Goal: Information Seeking & Learning: Learn about a topic

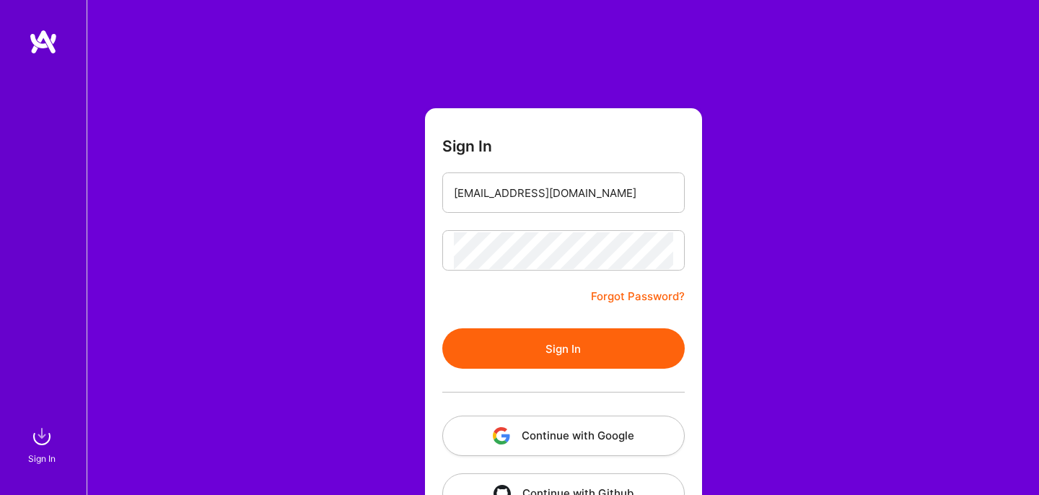
click at [474, 344] on button "Sign In" at bounding box center [563, 348] width 243 height 40
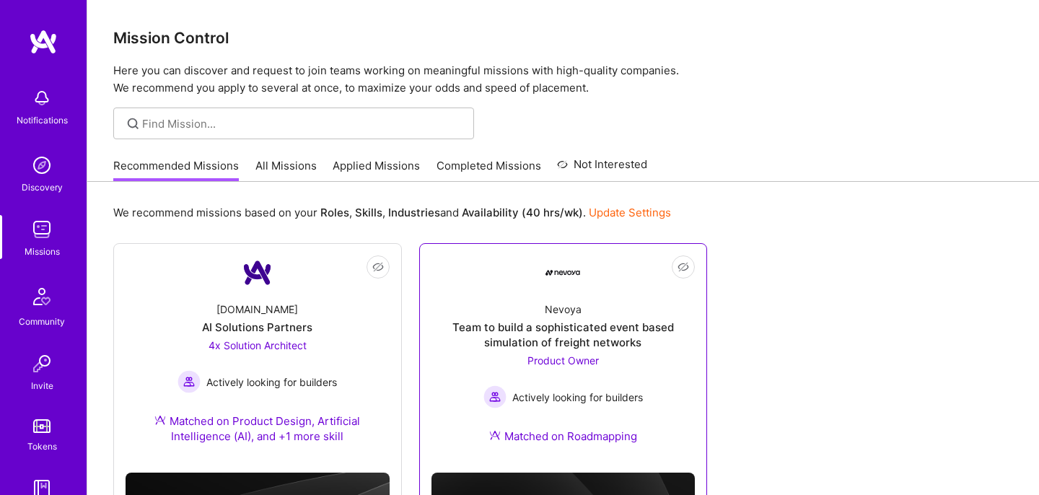
click at [564, 303] on div "Nevoya" at bounding box center [563, 309] width 37 height 15
click at [287, 165] on link "All Missions" at bounding box center [286, 170] width 61 height 24
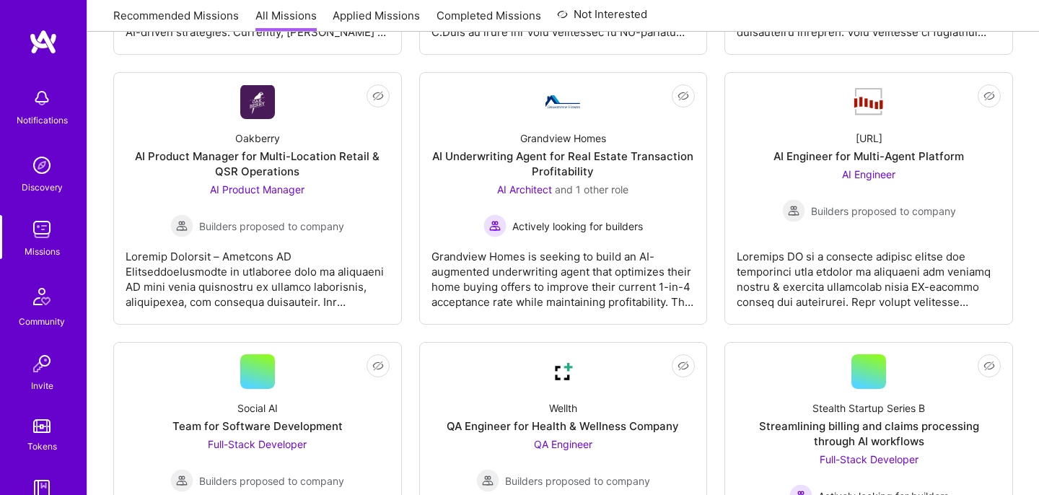
scroll to position [742, 0]
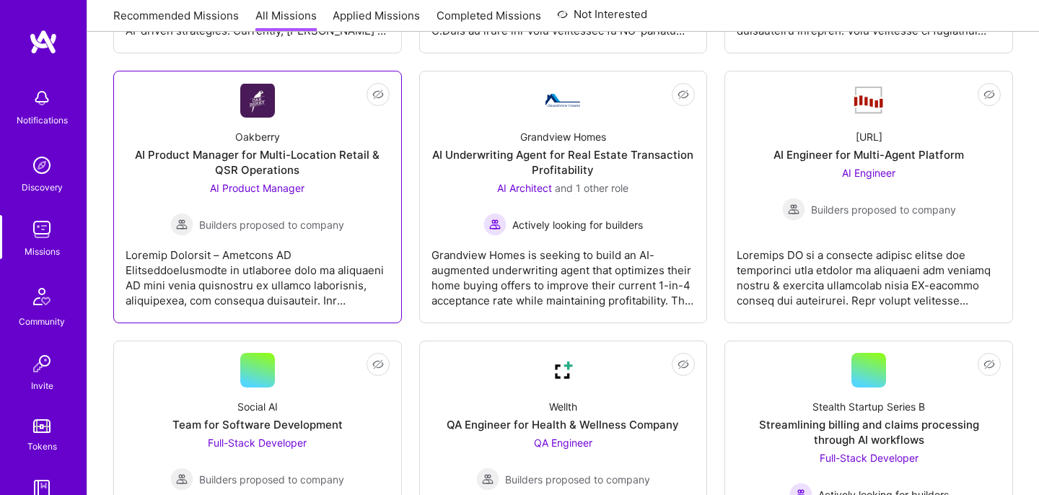
click at [260, 105] on img at bounding box center [257, 101] width 35 height 34
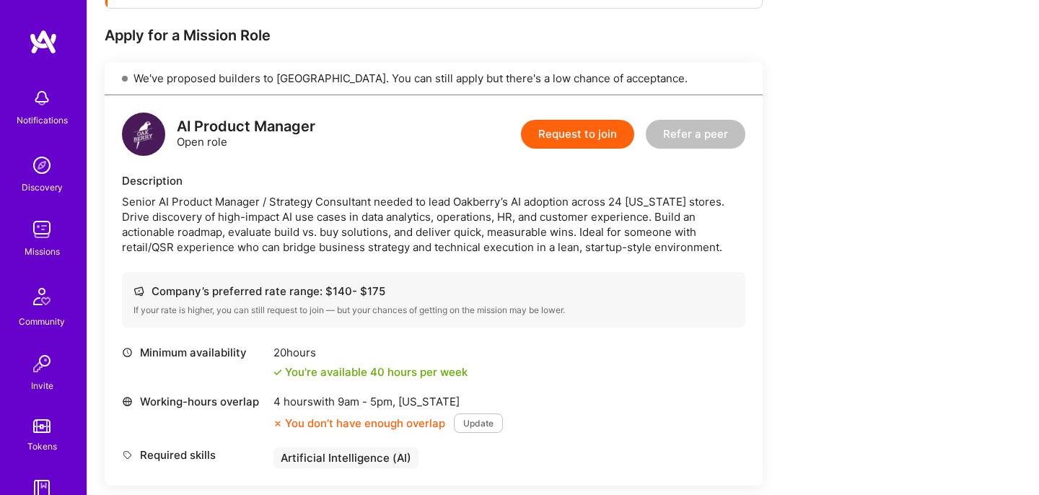
scroll to position [278, 0]
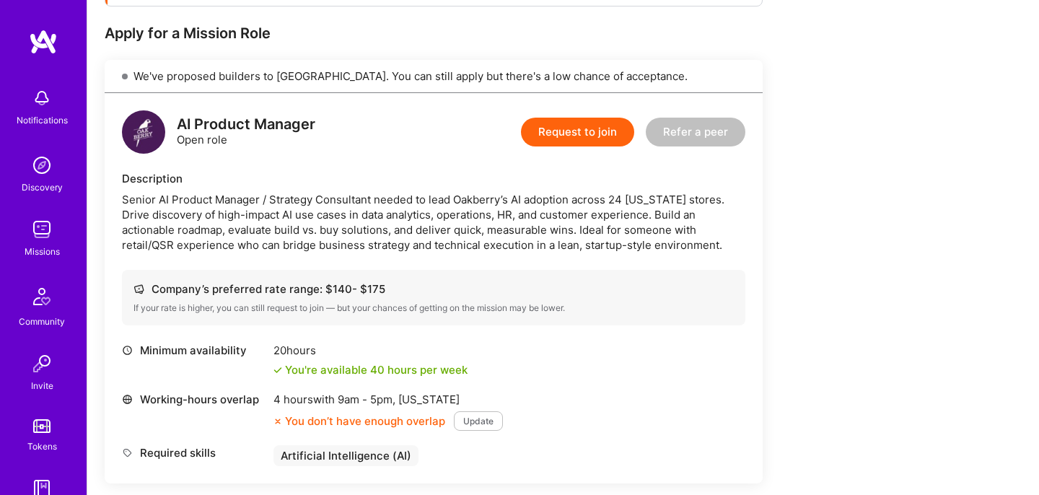
click at [224, 202] on div "Senior AI Product Manager / Strategy Consultant needed to lead Oakberry’s AI ad…" at bounding box center [434, 222] width 624 height 61
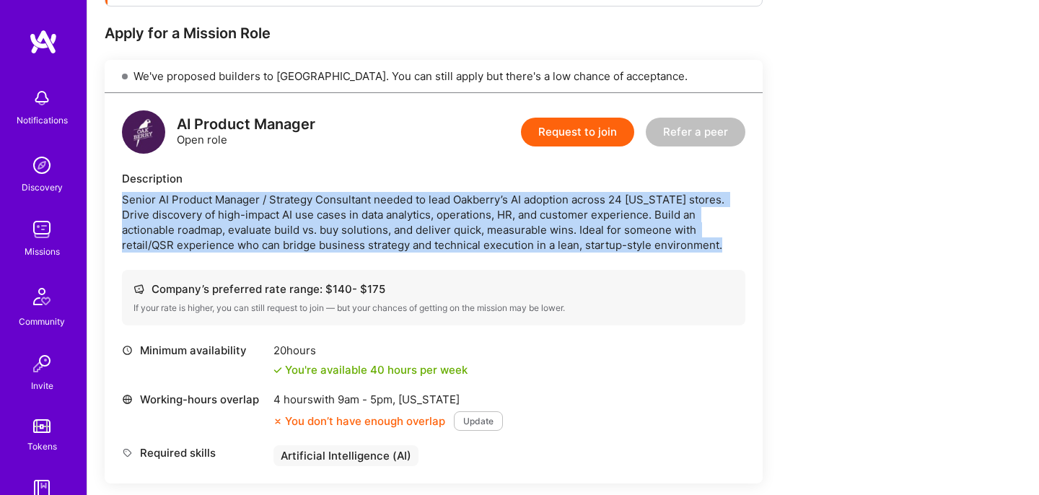
click at [224, 202] on div "Senior AI Product Manager / Strategy Consultant needed to lead Oakberry’s AI ad…" at bounding box center [434, 222] width 624 height 61
click at [564, 237] on div "Senior AI Product Manager / Strategy Consultant needed to lead Oakberry’s AI ad…" at bounding box center [434, 222] width 624 height 61
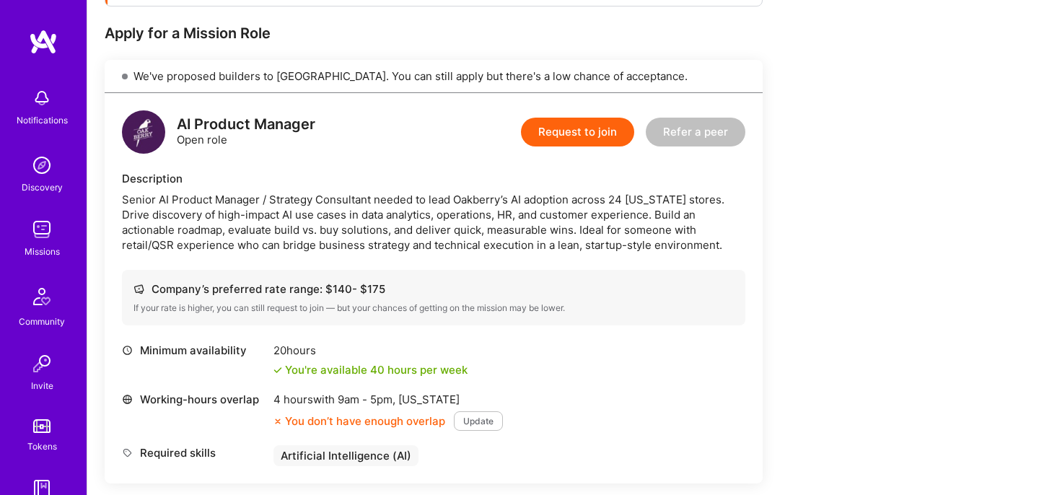
click at [717, 198] on div "Senior AI Product Manager / Strategy Consultant needed to lead Oakberry’s AI ad…" at bounding box center [434, 222] width 624 height 61
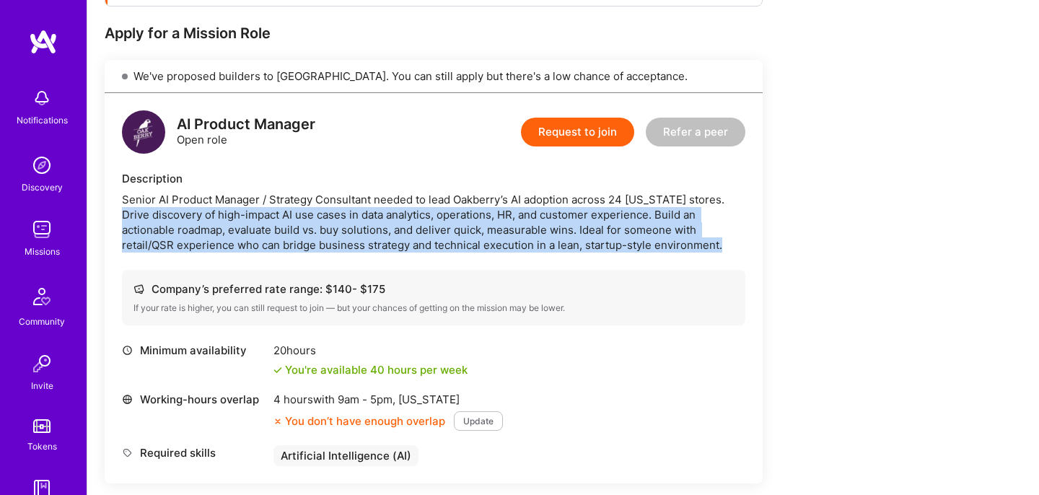
drag, startPoint x: 717, startPoint y: 198, endPoint x: 716, endPoint y: 248, distance: 49.1
click at [716, 248] on div "Senior AI Product Manager / Strategy Consultant needed to lead Oakberry’s AI ad…" at bounding box center [434, 222] width 624 height 61
drag, startPoint x: 716, startPoint y: 248, endPoint x: 717, endPoint y: 203, distance: 44.8
click at [717, 203] on div "Senior AI Product Manager / Strategy Consultant needed to lead Oakberry’s AI ad…" at bounding box center [434, 222] width 624 height 61
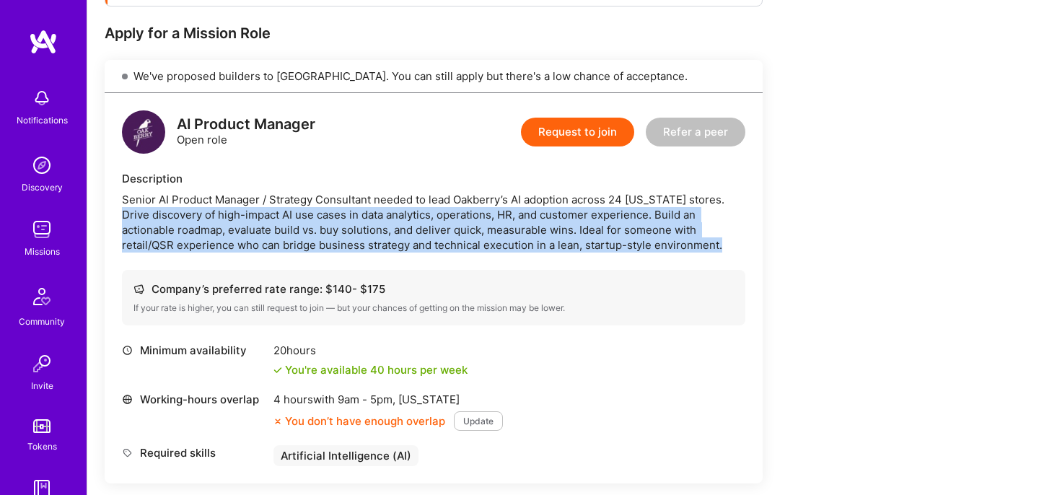
click at [718, 193] on div "Senior AI Product Manager / Strategy Consultant needed to lead Oakberry’s AI ad…" at bounding box center [434, 222] width 624 height 61
drag, startPoint x: 718, startPoint y: 193, endPoint x: 717, endPoint y: 243, distance: 49.1
click at [717, 243] on div "Senior AI Product Manager / Strategy Consultant needed to lead Oakberry’s AI ad…" at bounding box center [434, 222] width 624 height 61
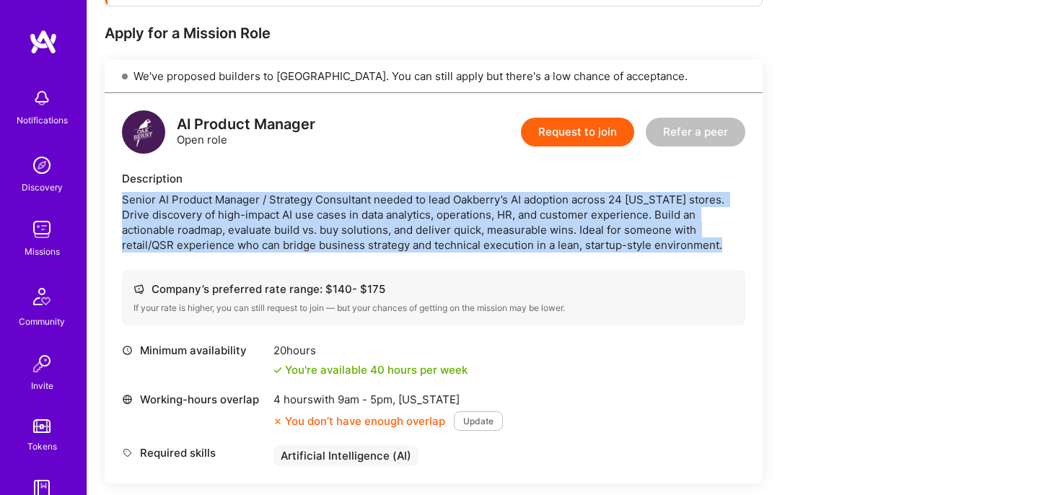
drag, startPoint x: 717, startPoint y: 243, endPoint x: 139, endPoint y: 192, distance: 580.4
click at [139, 192] on div "Senior AI Product Manager / Strategy Consultant needed to lead Oakberry’s AI ad…" at bounding box center [434, 222] width 624 height 61
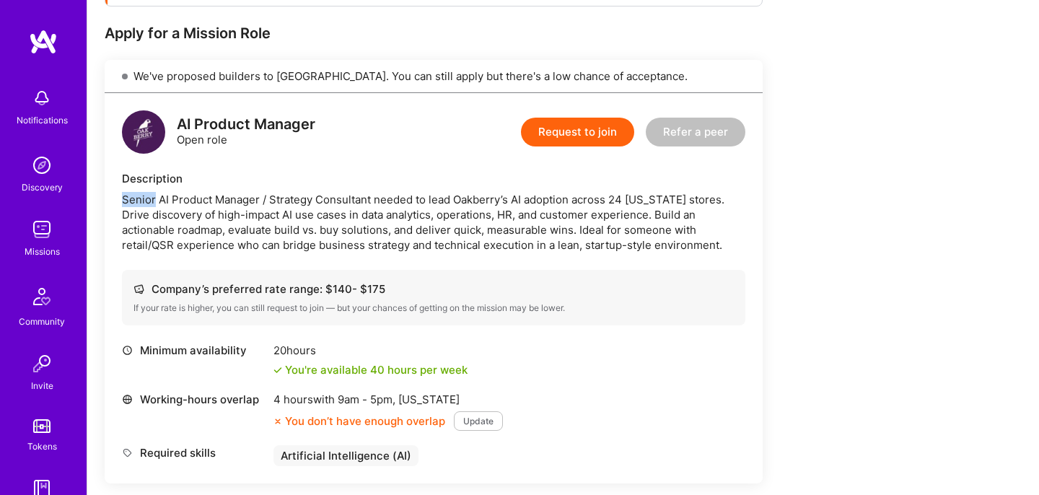
click at [139, 192] on div "Senior AI Product Manager / Strategy Consultant needed to lead Oakberry’s AI ad…" at bounding box center [434, 222] width 624 height 61
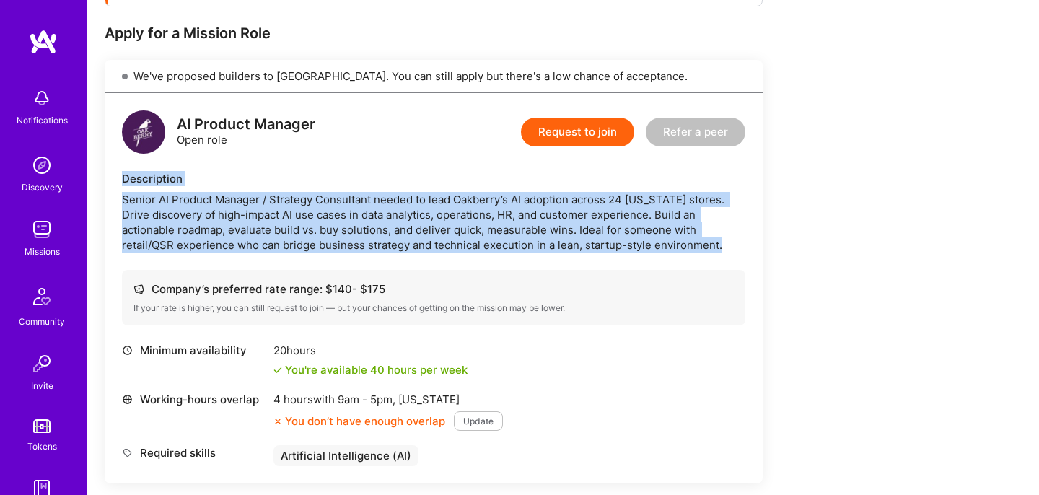
drag, startPoint x: 139, startPoint y: 192, endPoint x: 134, endPoint y: 183, distance: 10.7
click at [134, 183] on div "Description Senior AI Product Manager / Strategy Consultant needed to lead Oakb…" at bounding box center [434, 212] width 624 height 82
click at [134, 183] on div "Description" at bounding box center [434, 178] width 624 height 15
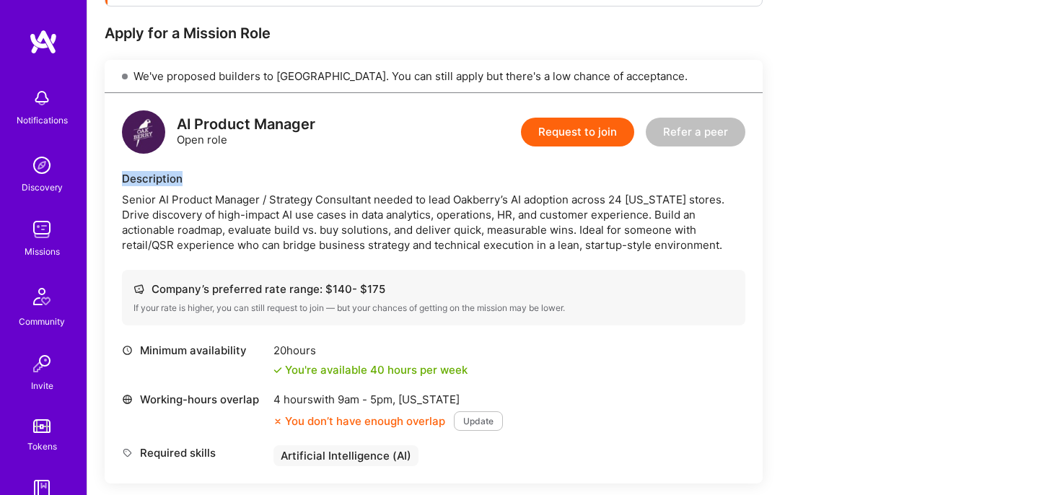
click at [134, 183] on div "Description" at bounding box center [434, 178] width 624 height 15
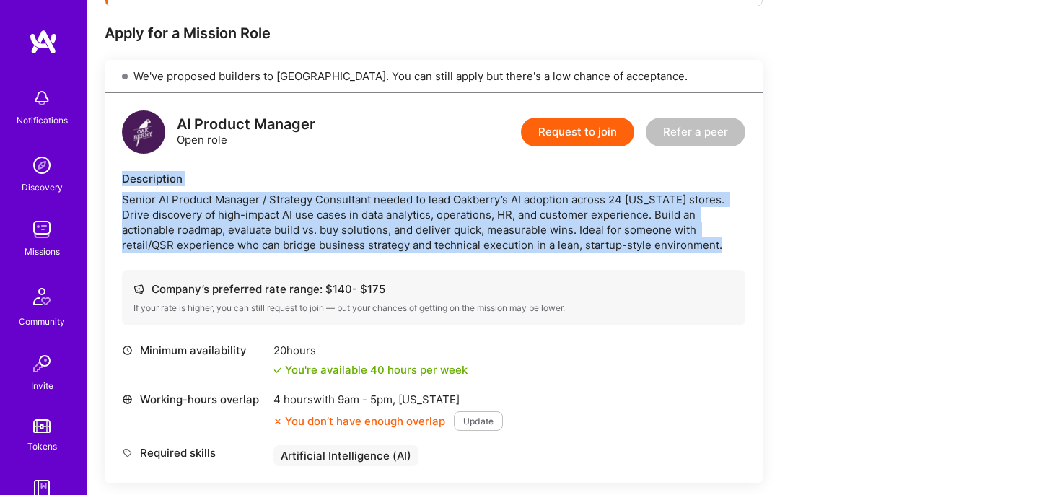
drag, startPoint x: 134, startPoint y: 183, endPoint x: 157, endPoint y: 231, distance: 53.3
click at [157, 231] on div "Description Senior AI Product Manager / Strategy Consultant needed to lead Oakb…" at bounding box center [434, 212] width 624 height 82
click at [157, 231] on div "Senior AI Product Manager / Strategy Consultant needed to lead Oakberry’s AI ad…" at bounding box center [434, 222] width 624 height 61
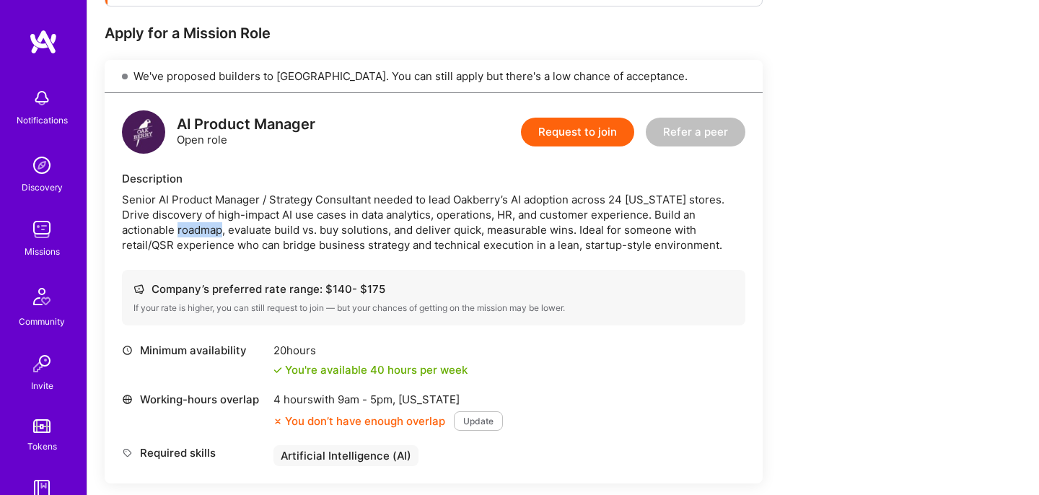
click at [157, 231] on div "Senior AI Product Manager / Strategy Consultant needed to lead Oakberry’s AI ad…" at bounding box center [434, 222] width 624 height 61
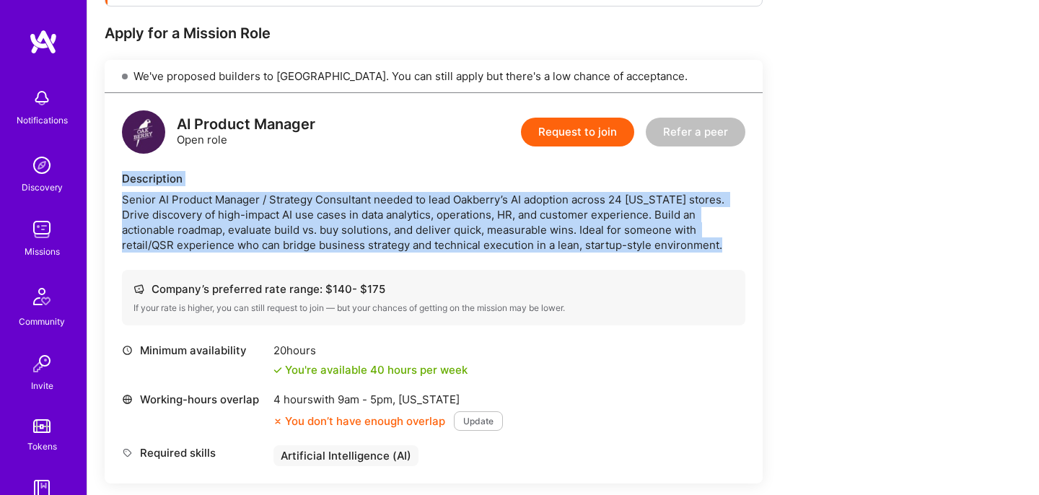
drag, startPoint x: 157, startPoint y: 231, endPoint x: 154, endPoint y: 178, distance: 53.5
click at [154, 178] on div "Description Senior AI Product Manager / Strategy Consultant needed to lead Oakb…" at bounding box center [434, 212] width 624 height 82
click at [154, 178] on div "Description" at bounding box center [434, 178] width 624 height 15
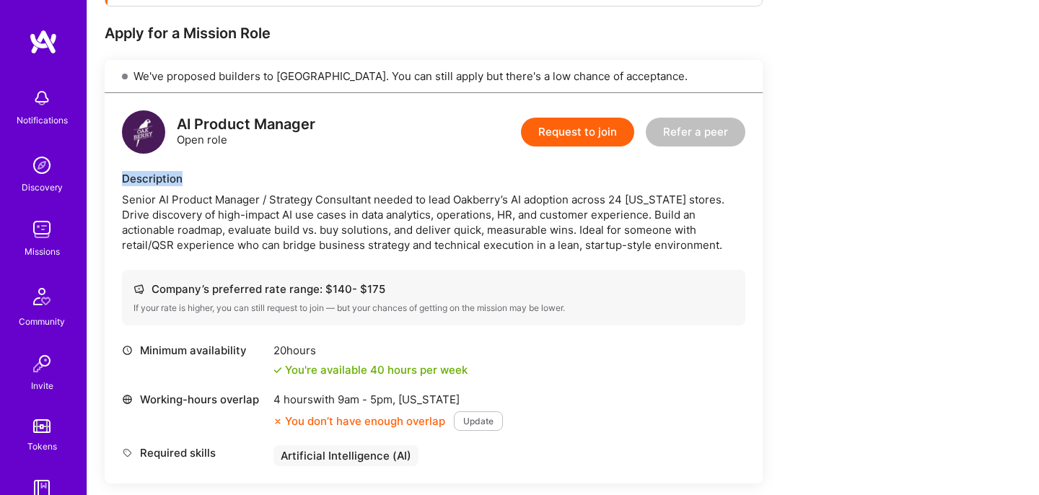
click at [154, 178] on div "Description" at bounding box center [434, 178] width 624 height 15
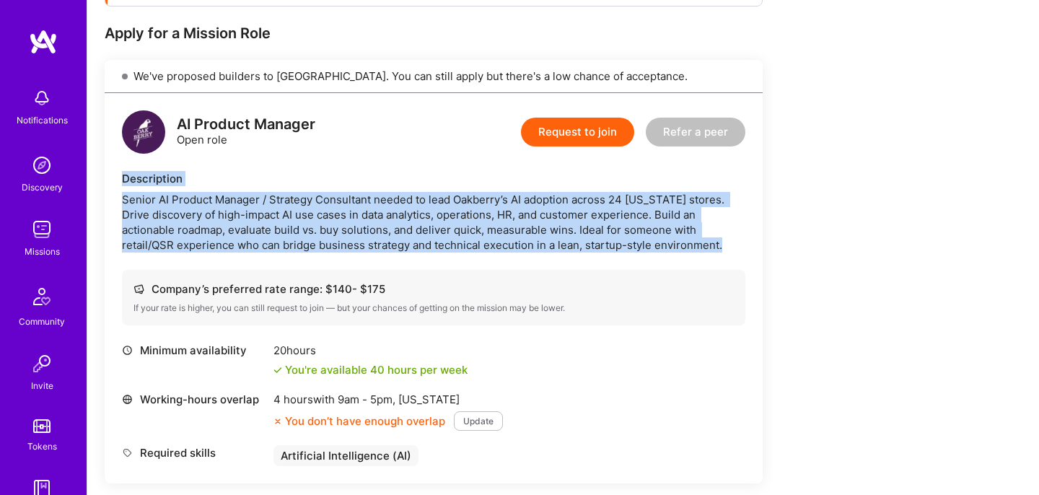
drag, startPoint x: 154, startPoint y: 178, endPoint x: 154, endPoint y: 243, distance: 65.0
click at [154, 241] on div "Description Senior AI Product Manager / Strategy Consultant needed to lead Oakb…" at bounding box center [434, 212] width 624 height 82
click at [154, 243] on div "Senior AI Product Manager / Strategy Consultant needed to lead Oakberry’s AI ad…" at bounding box center [434, 222] width 624 height 61
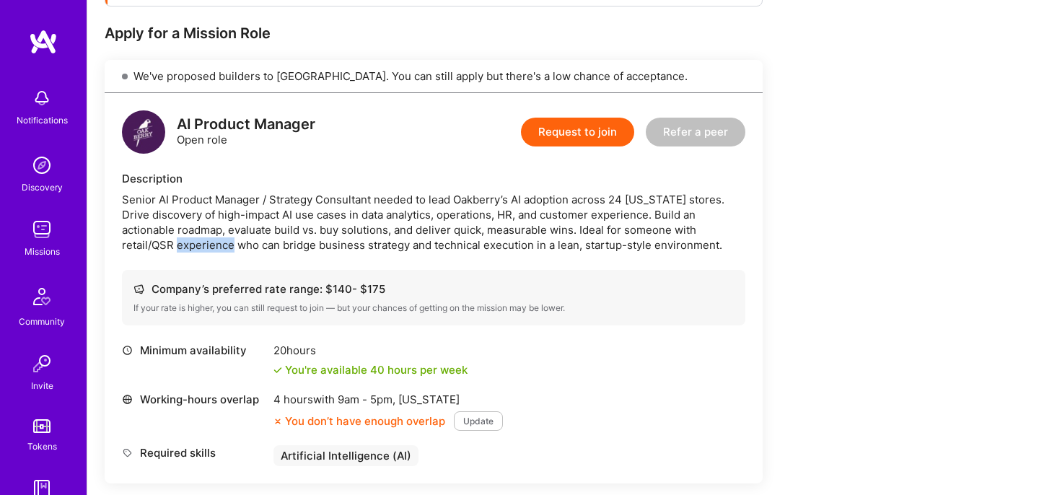
click at [154, 243] on div "Senior AI Product Manager / Strategy Consultant needed to lead Oakberry’s AI ad…" at bounding box center [434, 222] width 624 height 61
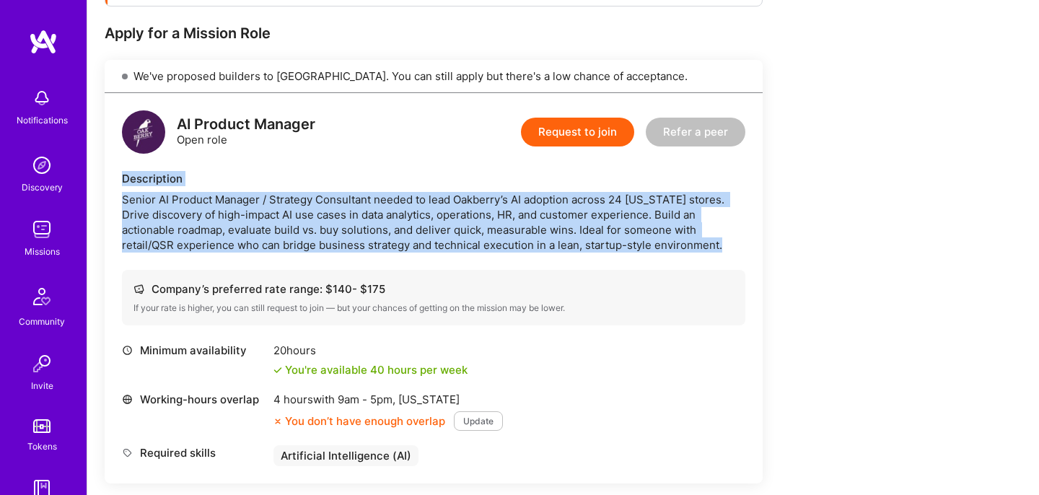
drag, startPoint x: 154, startPoint y: 243, endPoint x: 150, endPoint y: 168, distance: 74.4
click at [150, 168] on div "AI Product Manager Open role Request to join Refer a peer Description Senior AI…" at bounding box center [434, 288] width 658 height 390
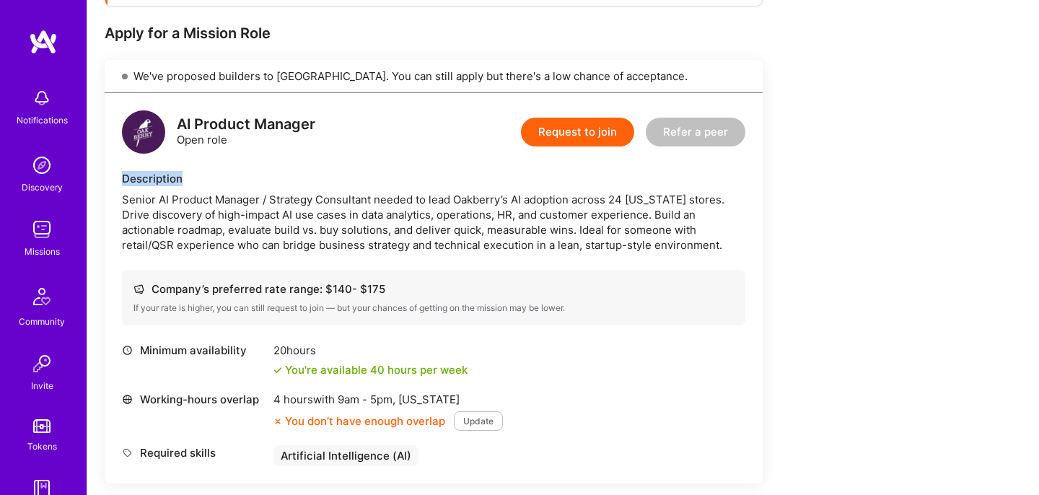
click at [150, 168] on div "AI Product Manager Open role Request to join Refer a peer Description Senior AI…" at bounding box center [434, 288] width 658 height 390
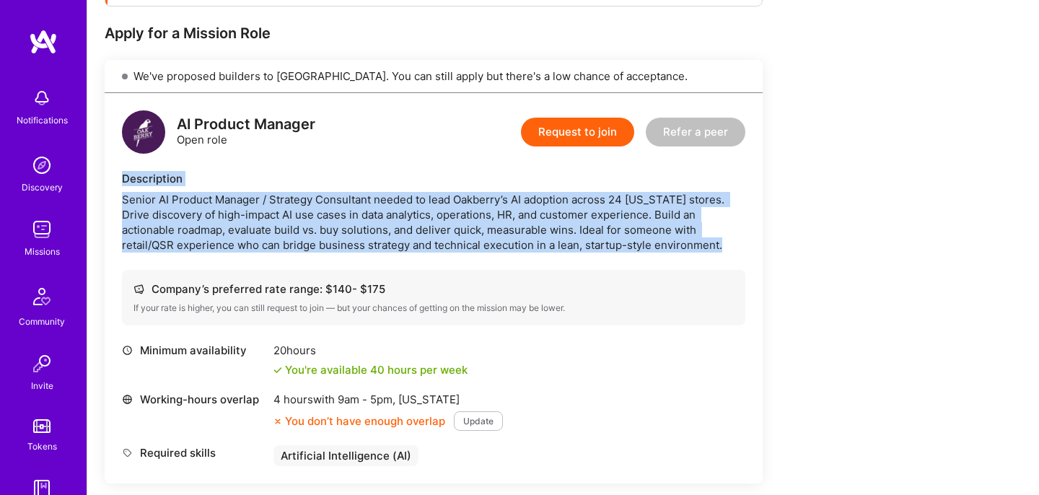
drag, startPoint x: 150, startPoint y: 168, endPoint x: 147, endPoint y: 236, distance: 67.9
click at [148, 234] on div "AI Product Manager Open role Request to join Refer a peer Description Senior AI…" at bounding box center [434, 288] width 658 height 390
click at [147, 236] on div "Senior AI Product Manager / Strategy Consultant needed to lead Oakberry’s AI ad…" at bounding box center [434, 222] width 624 height 61
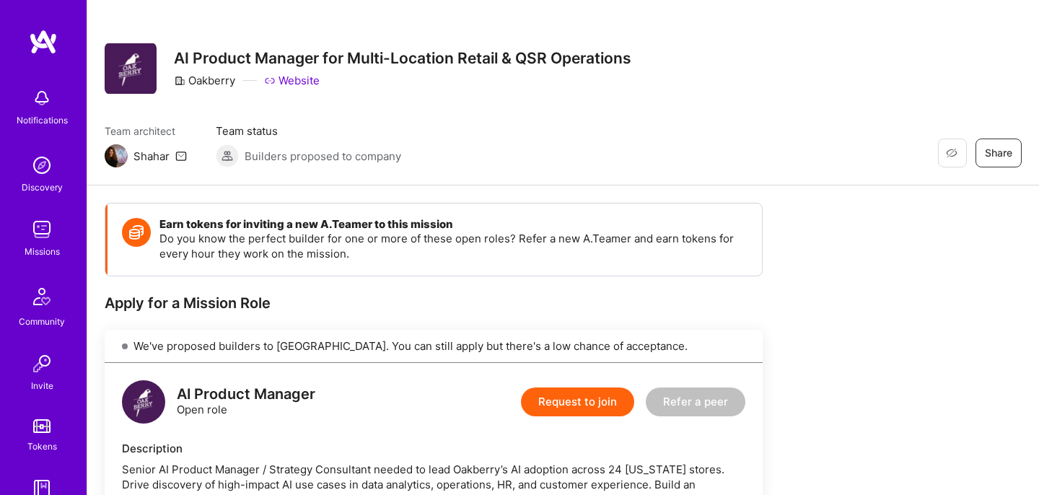
scroll to position [0, 0]
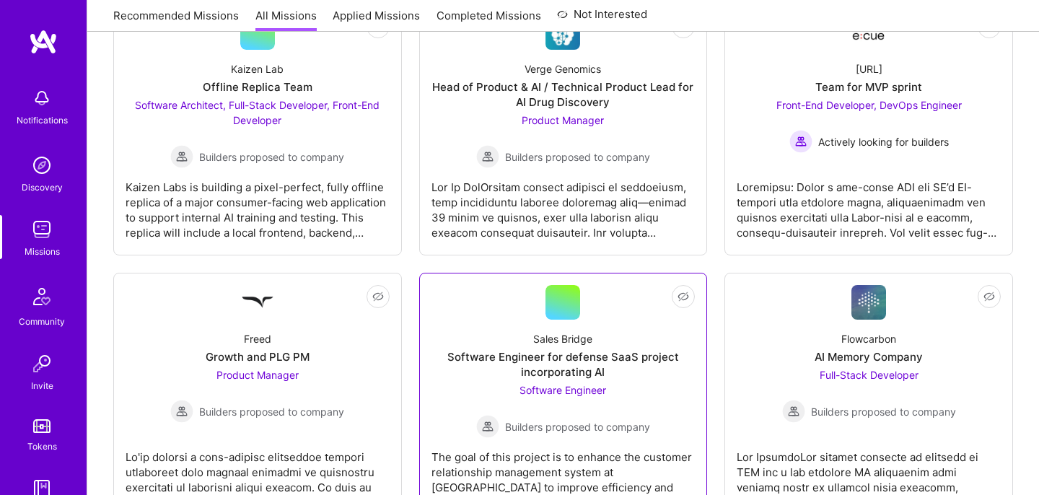
scroll to position [2580, 0]
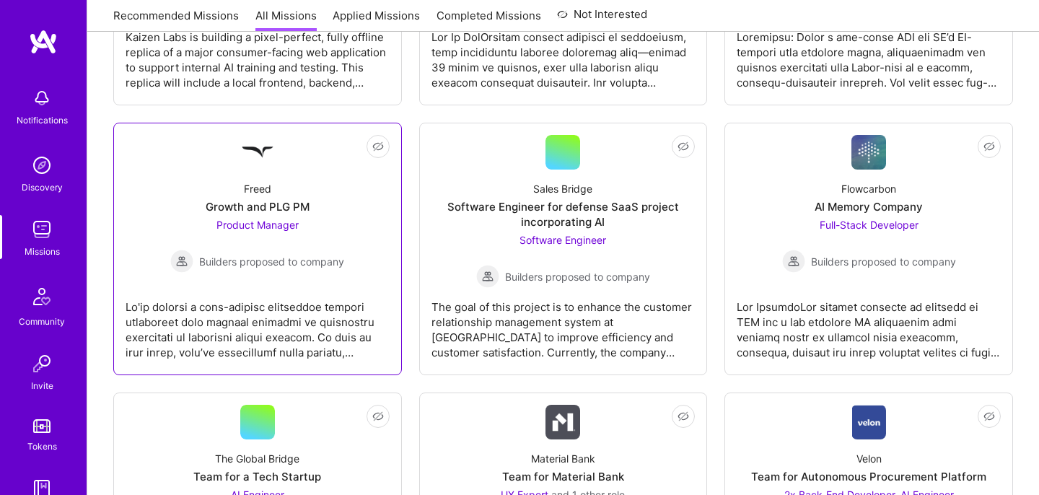
click at [252, 175] on div "Freed Growth and PLG PM Product Manager Builders proposed to company" at bounding box center [258, 221] width 264 height 103
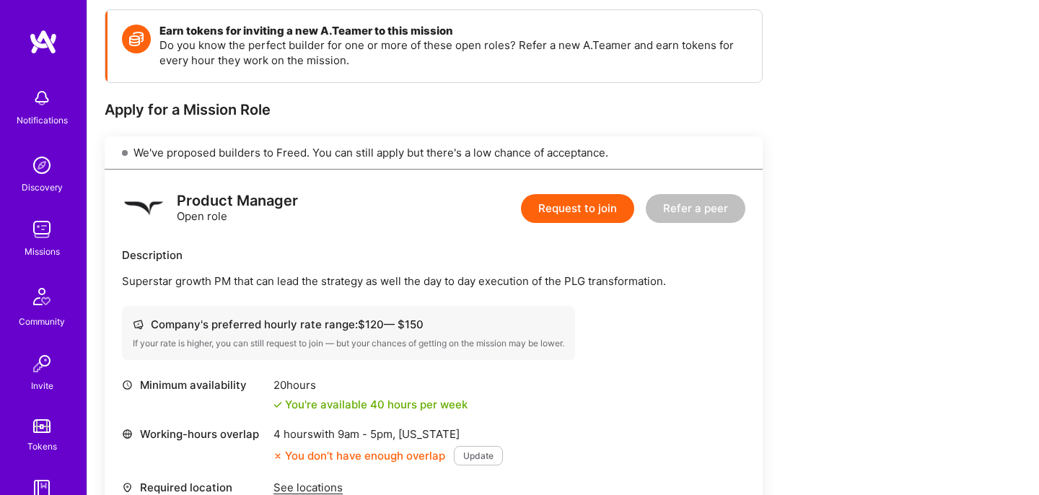
scroll to position [227, 0]
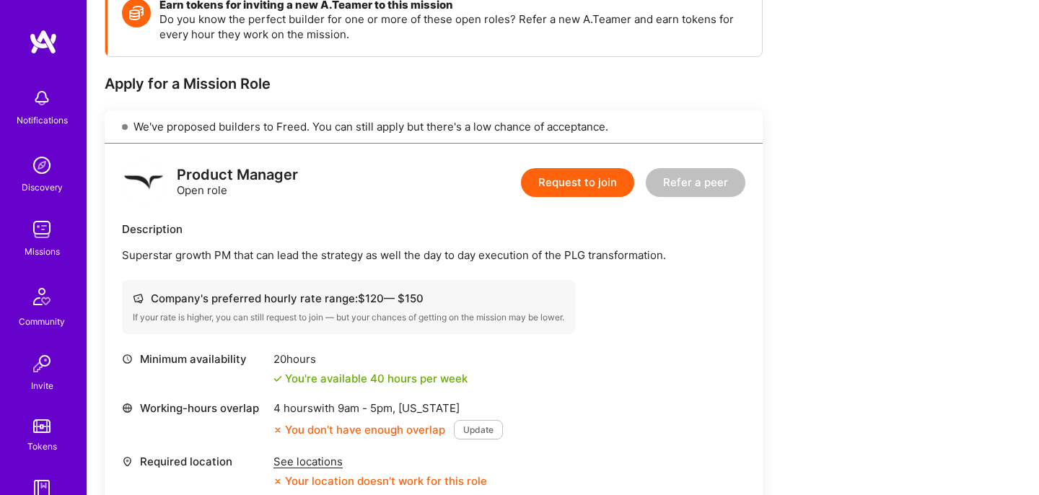
click at [30, 41] on img at bounding box center [43, 42] width 29 height 26
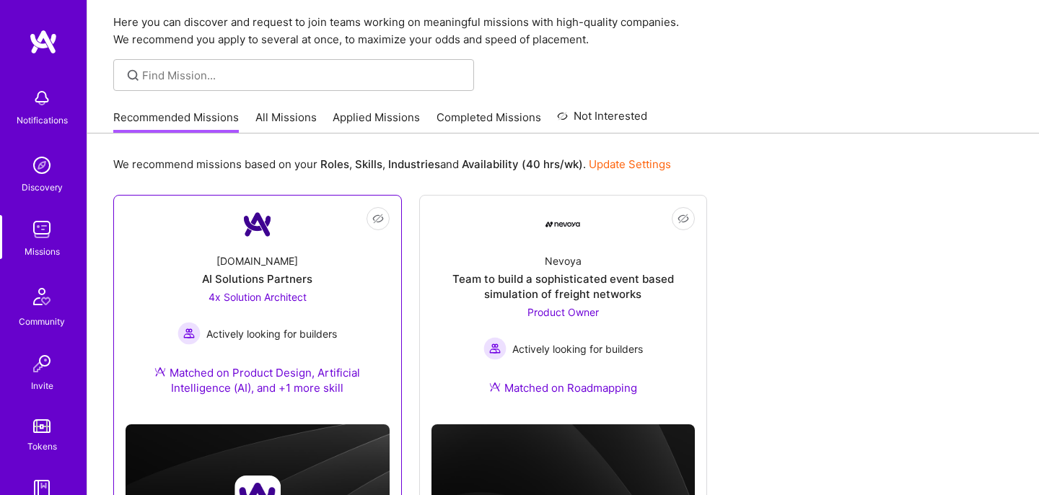
scroll to position [51, 0]
